Goal: Use online tool/utility: Utilize a website feature to perform a specific function

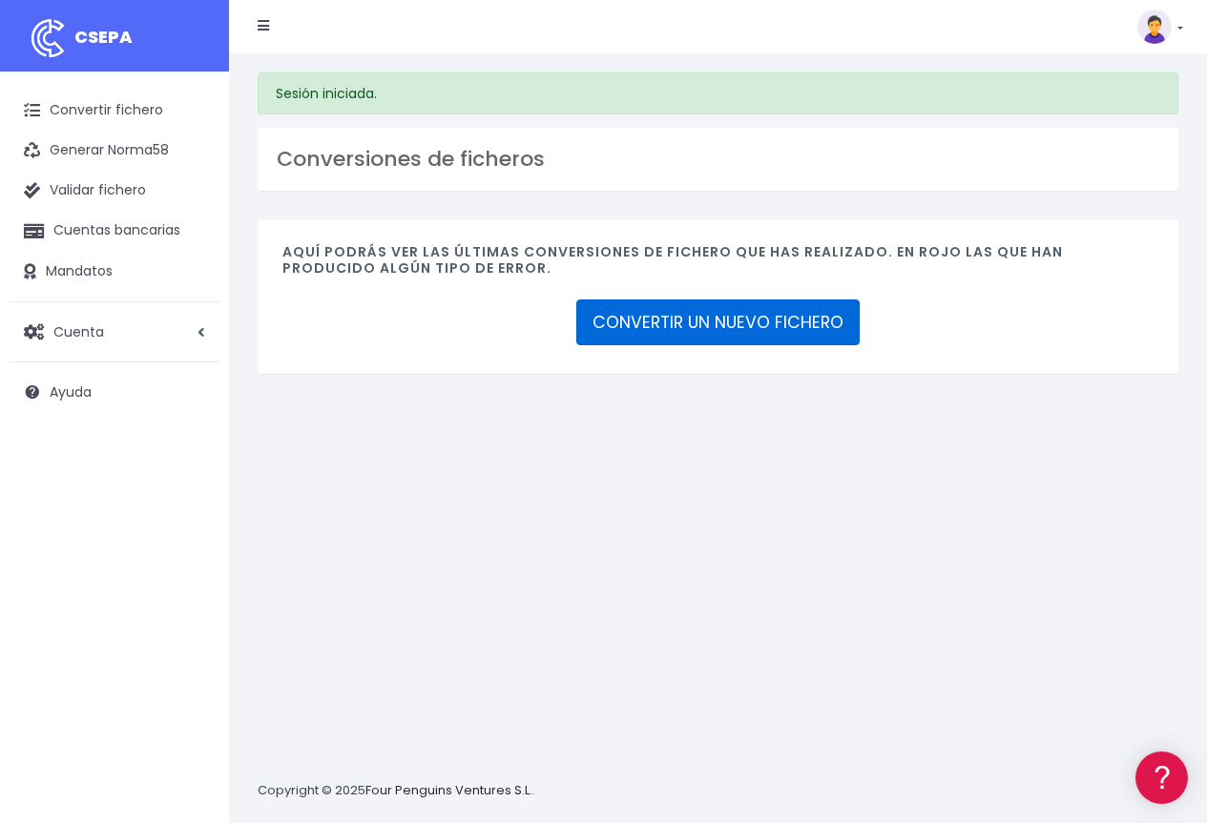
click at [712, 325] on link "CONVERTIR UN NUEVO FICHERO" at bounding box center [717, 322] width 283 height 46
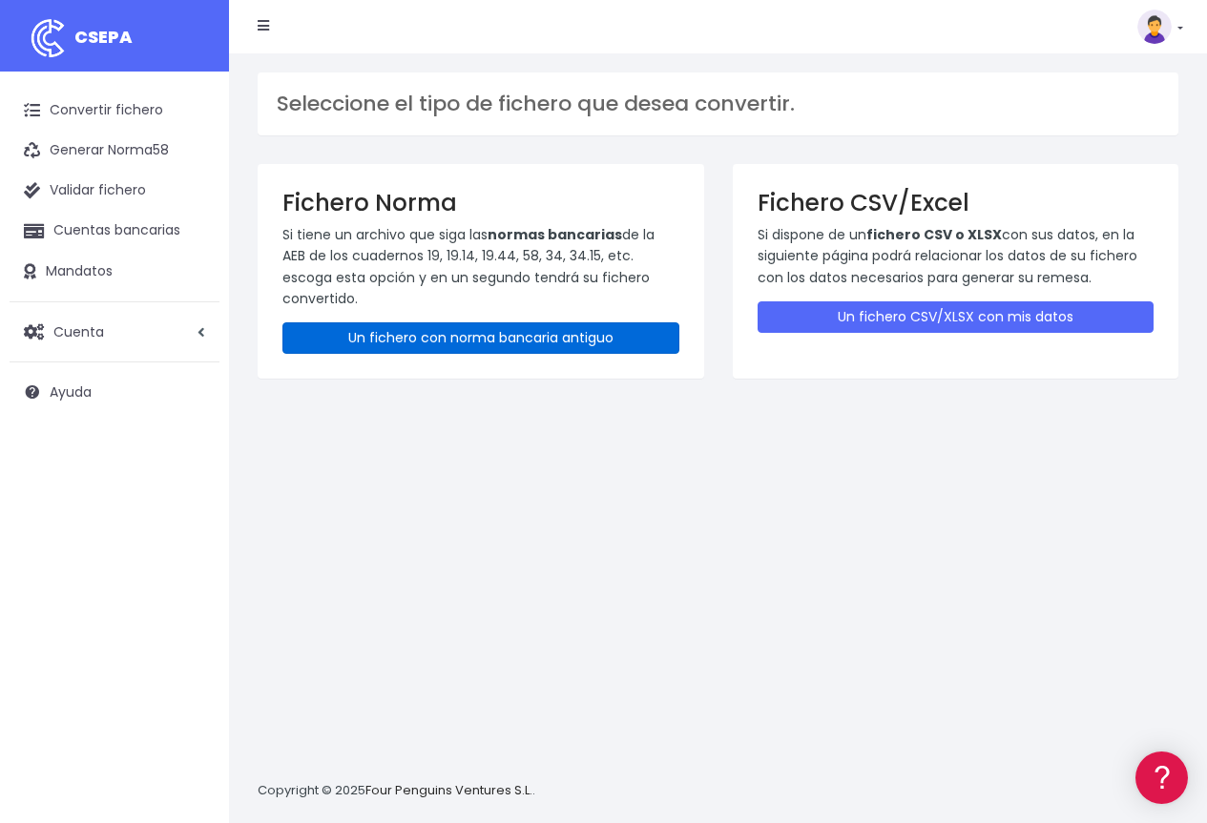
click at [501, 341] on link "Un fichero con norma bancaria antiguo" at bounding box center [480, 337] width 397 height 31
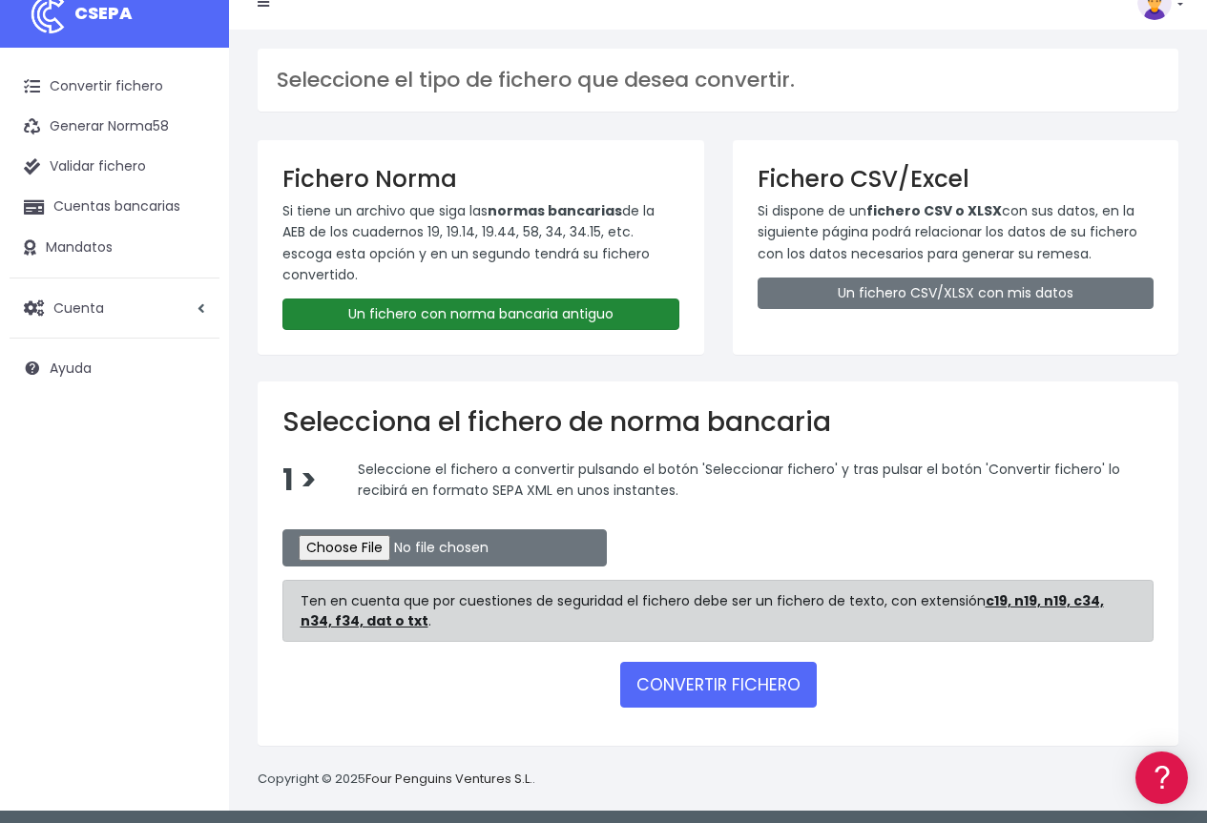
scroll to position [30, 0]
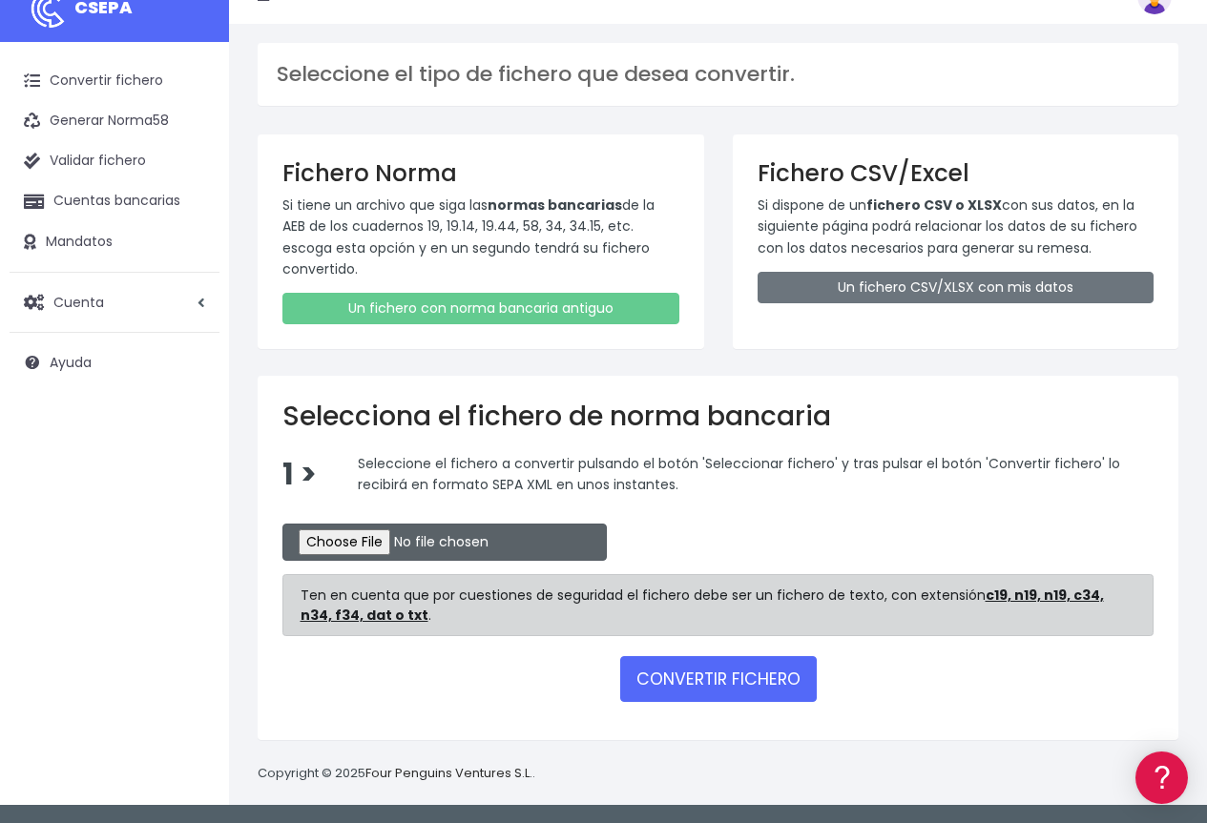
click at [403, 547] on input "file" at bounding box center [444, 542] width 324 height 37
type input "C:\fakepath\AGUA JUNIO 2025 OK.xlsx"
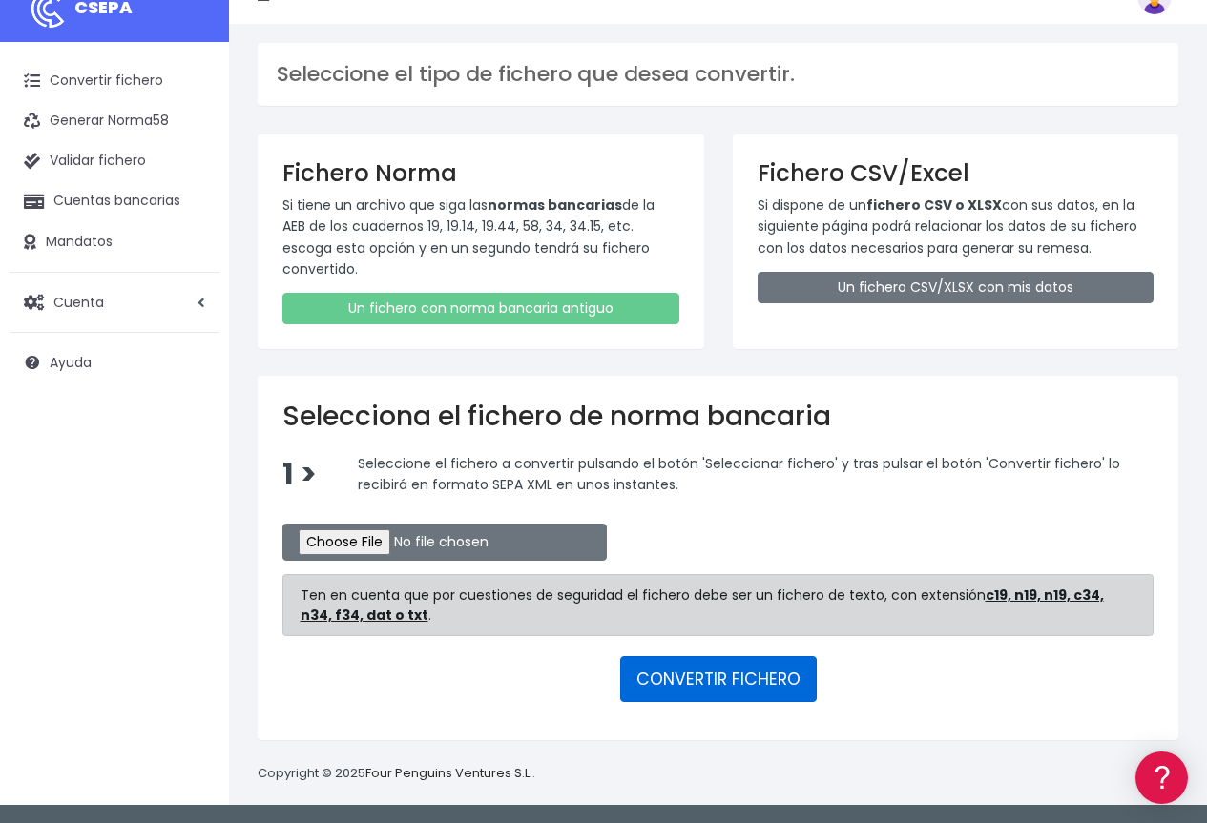
click at [695, 675] on button "CONVERTIR FICHERO" at bounding box center [718, 679] width 196 height 46
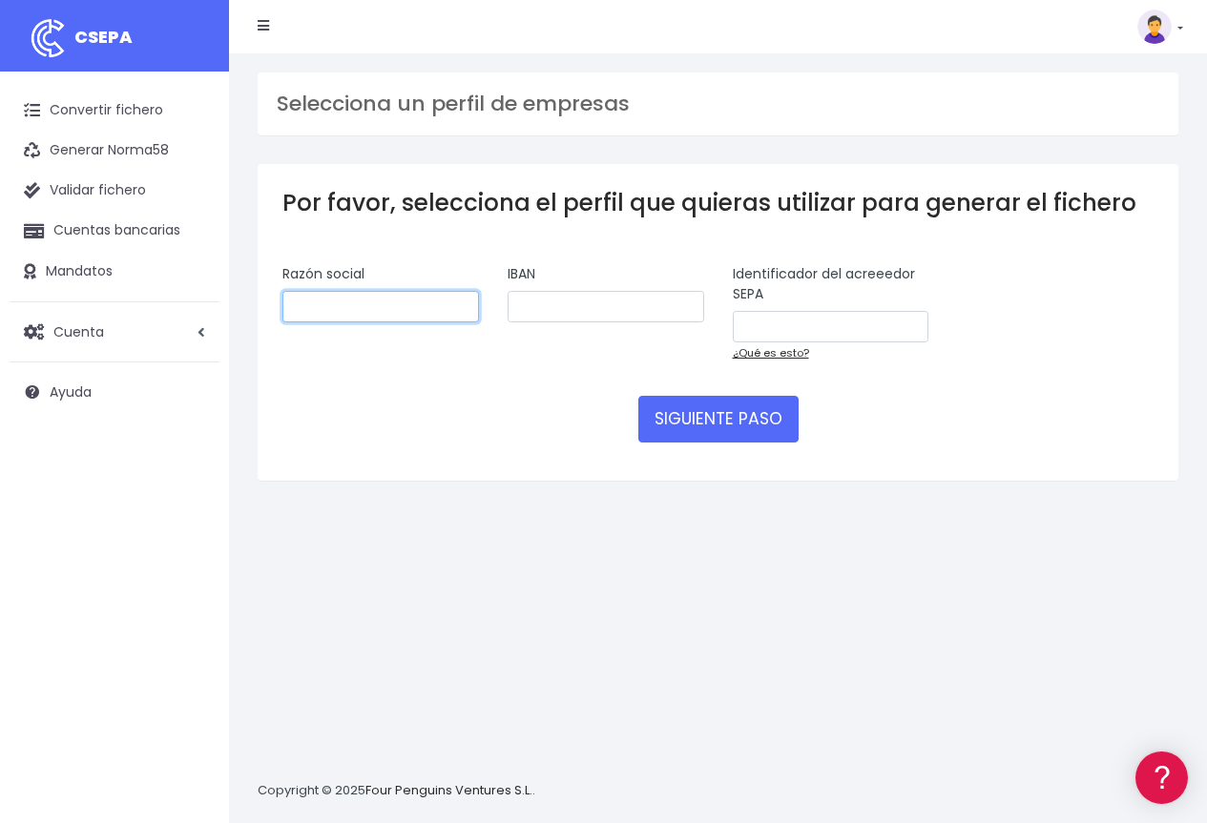
click at [365, 303] on input "text" at bounding box center [380, 307] width 196 height 32
type input "usuarios de agua"
click at [528, 312] on input "text" at bounding box center [605, 307] width 196 height 32
